Goal: Contribute content

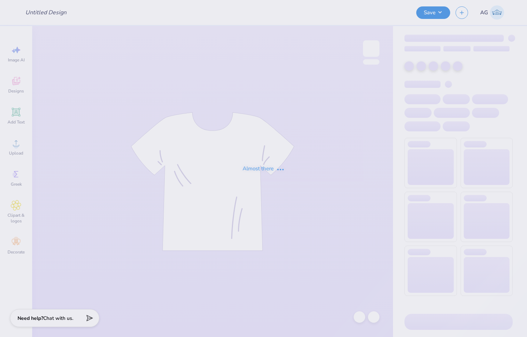
type input "Choice Holiday Gifts"
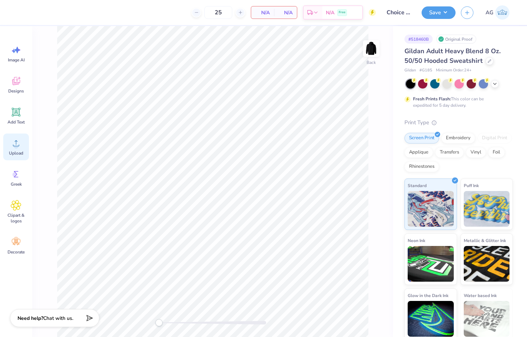
click at [14, 145] on circle at bounding box center [16, 146] width 5 height 5
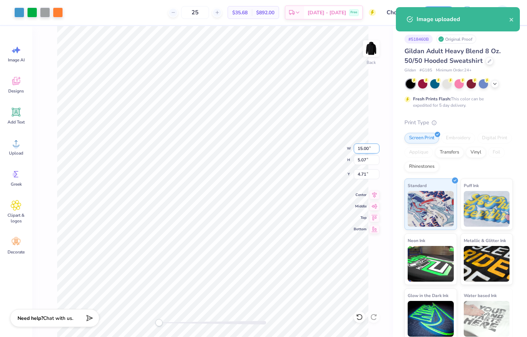
click at [362, 147] on input "15.00" at bounding box center [367, 149] width 26 height 10
type input "4.00"
type input "1.35"
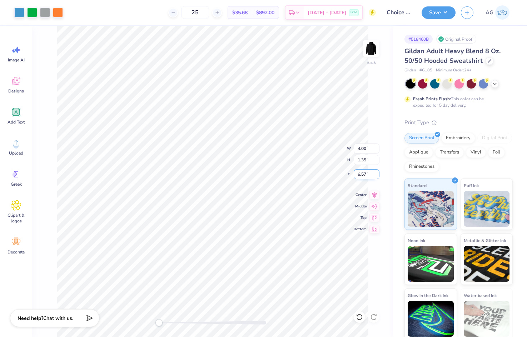
click at [373, 176] on input "6.57" at bounding box center [367, 174] width 26 height 10
type input "3"
click at [332, 146] on div "Back W 4.00 4.00 " H 1.35 1.35 " Y 3 3 " Center Middle Top Bottom" at bounding box center [212, 181] width 361 height 311
click at [427, 31] on div "# 518460B Original Proof Gildan Adult Heavy Blend 8 Oz. 50/50 Hooded Sweatshirt…" at bounding box center [460, 183] width 134 height 314
click at [438, 14] on button "Save" at bounding box center [439, 11] width 34 height 13
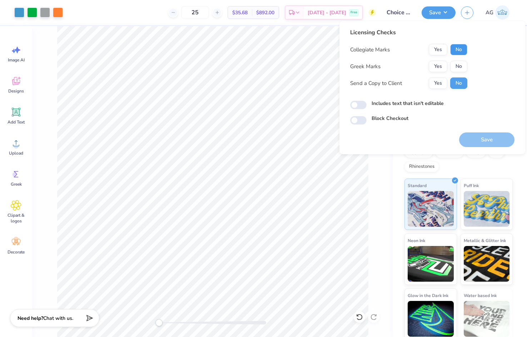
click at [466, 53] on button "No" at bounding box center [458, 49] width 17 height 11
click at [463, 60] on div "Collegiate Marks Yes No Greek Marks Yes No Send a Copy to Client Yes No" at bounding box center [408, 66] width 117 height 45
drag, startPoint x: 461, startPoint y: 64, endPoint x: 398, endPoint y: 98, distance: 71.3
click at [460, 64] on button "No" at bounding box center [458, 66] width 17 height 11
click at [366, 101] on div "Includes text that isn't editable" at bounding box center [432, 104] width 164 height 8
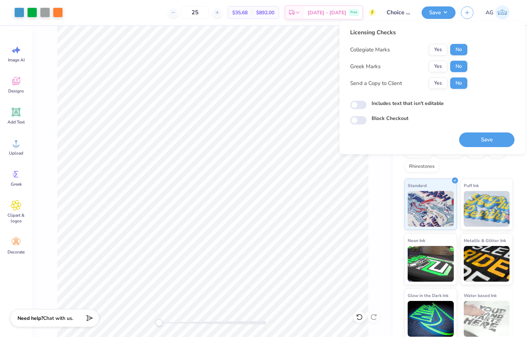
click at [365, 101] on div "Includes text that isn't editable" at bounding box center [432, 104] width 164 height 8
click at [357, 104] on input "Includes text that isn't editable" at bounding box center [358, 105] width 16 height 9
checkbox input "true"
click at [485, 140] on button "Save" at bounding box center [486, 140] width 55 height 15
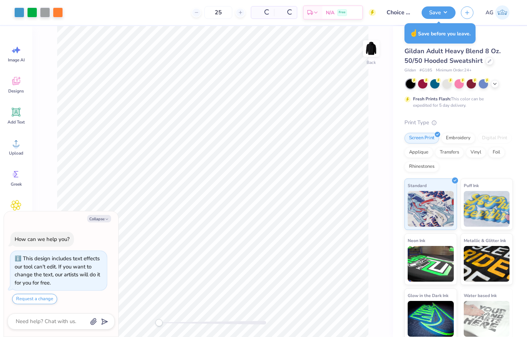
type textarea "x"
